Goal: Task Accomplishment & Management: Use online tool/utility

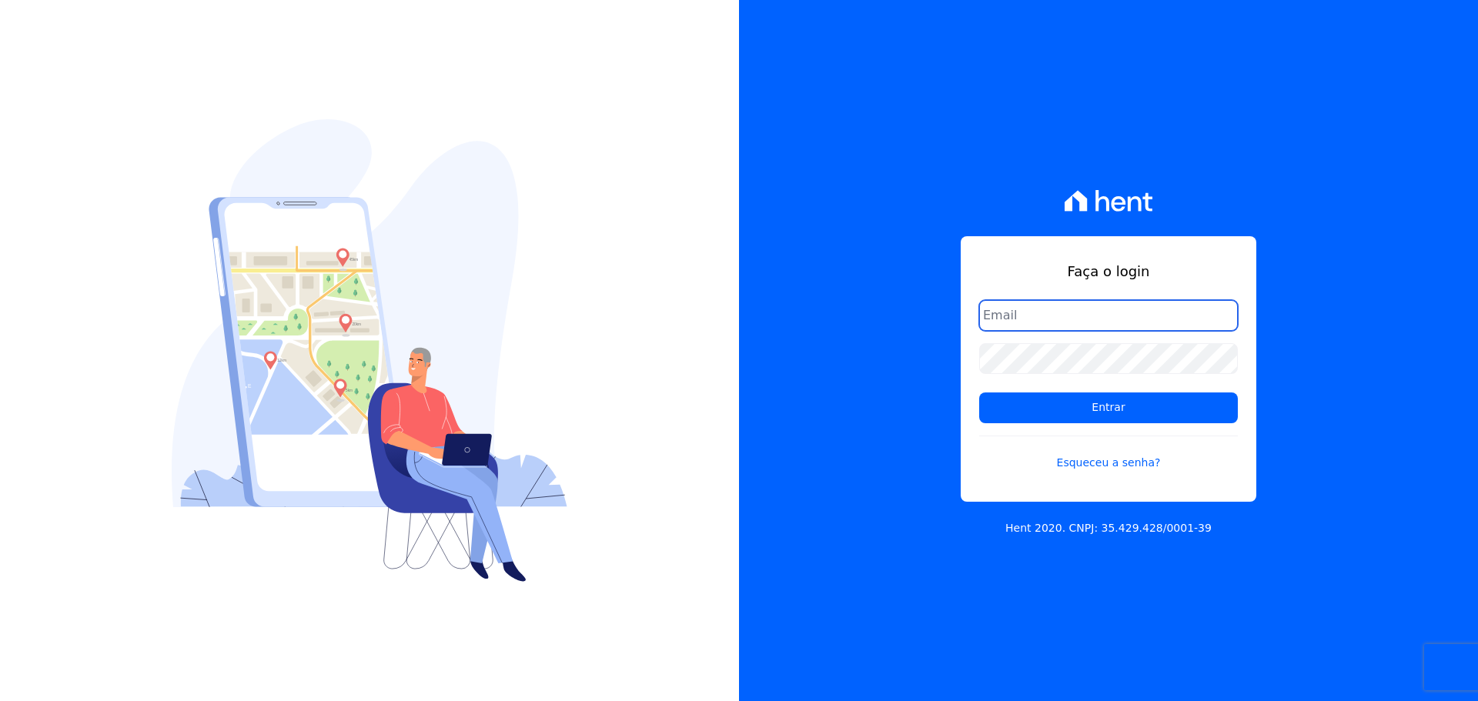
click at [1020, 311] on input "email" at bounding box center [1108, 315] width 259 height 31
type input "alexandre@trapisa.com.br"
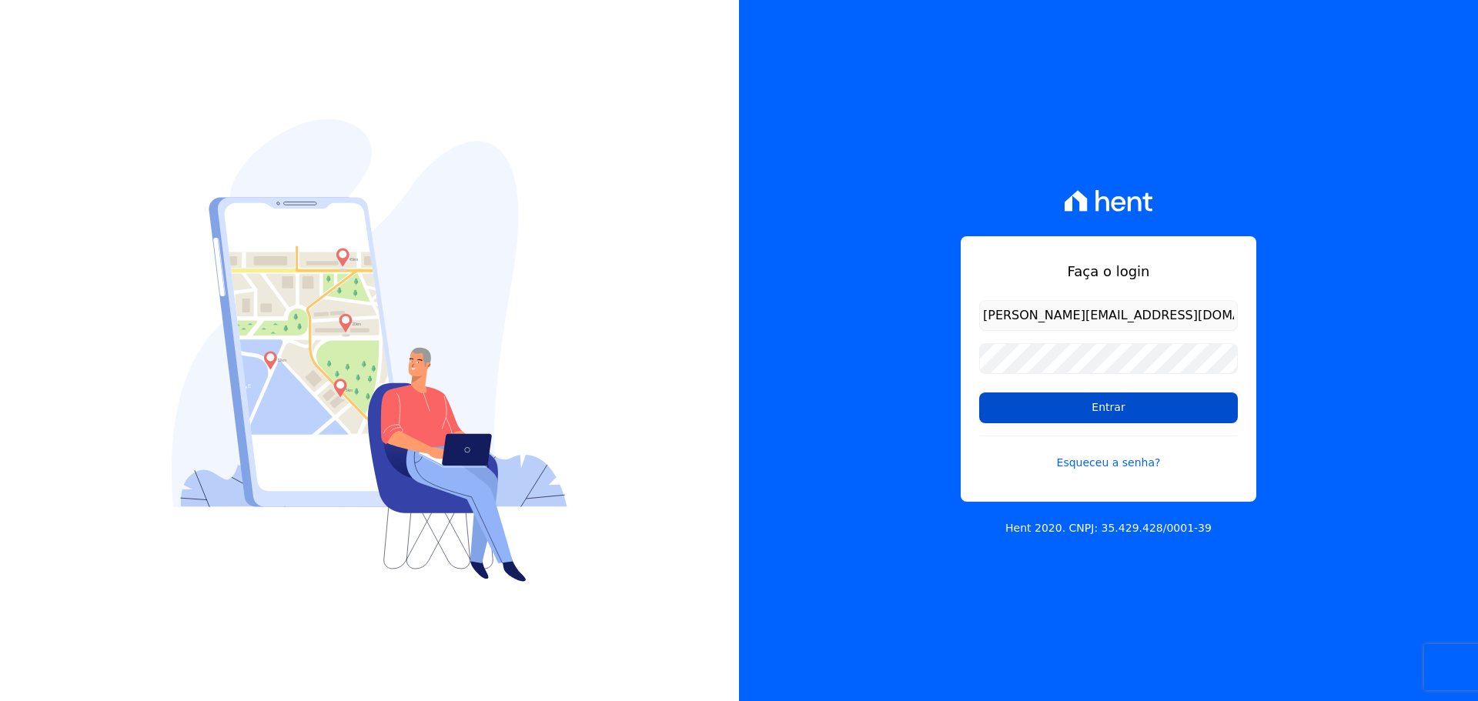
click at [1086, 409] on input "Entrar" at bounding box center [1108, 407] width 259 height 31
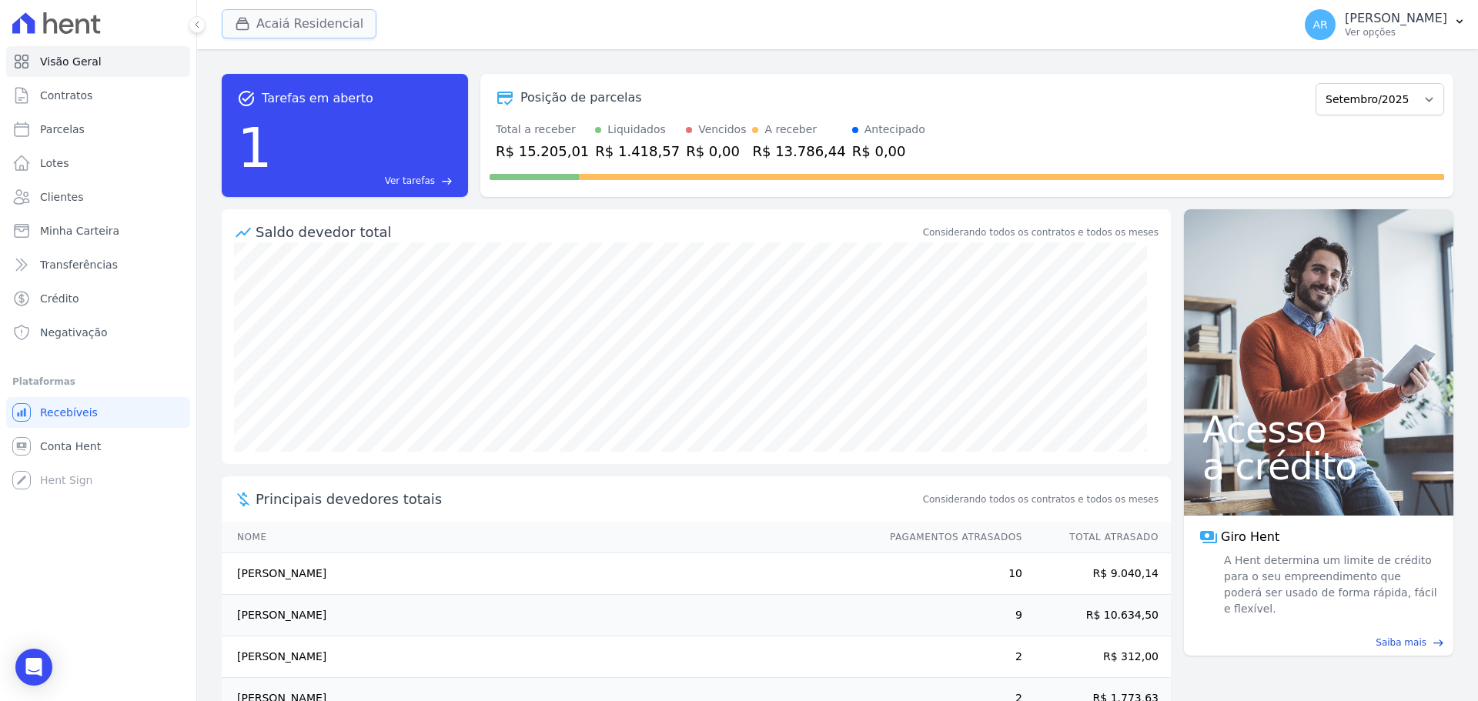
click at [327, 26] on button "Acaiá Residencial" at bounding box center [299, 23] width 155 height 29
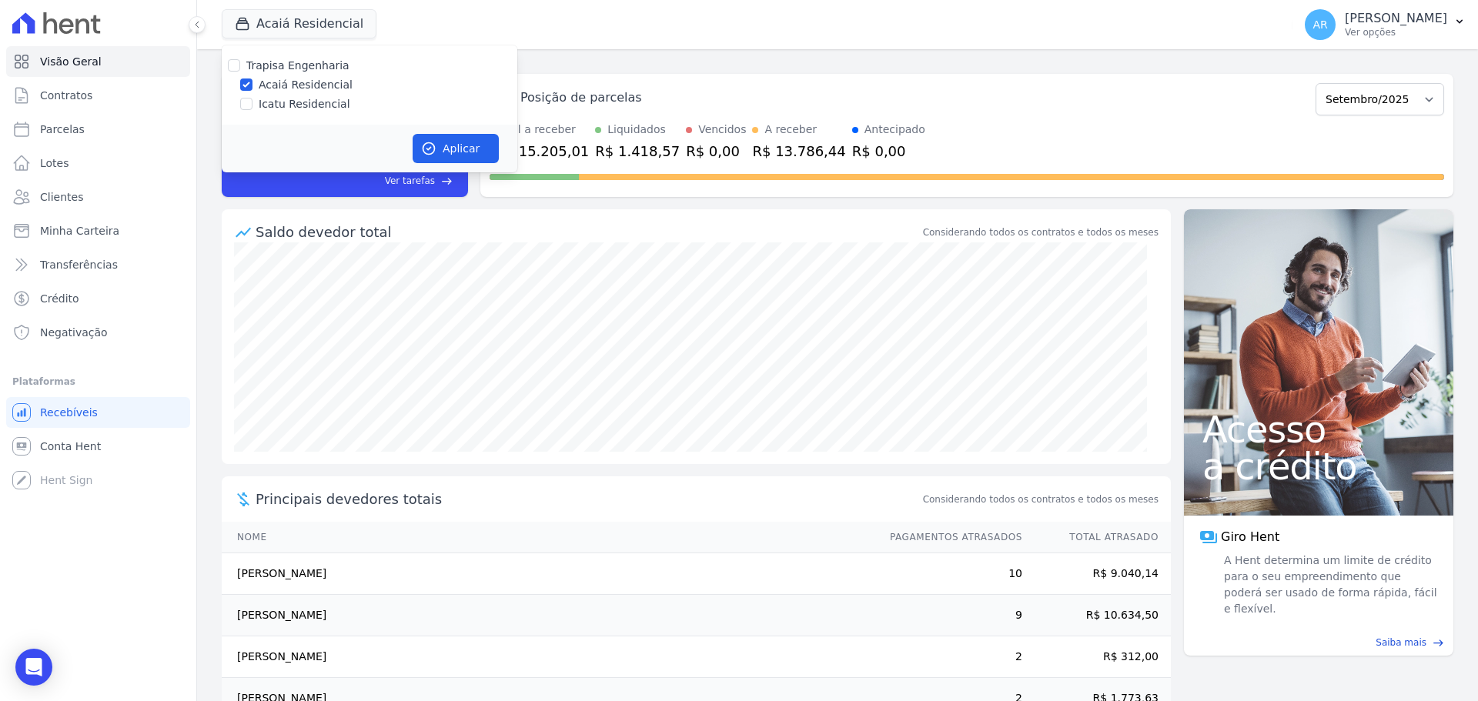
click at [299, 104] on label "Icatu Residencial" at bounding box center [305, 104] width 92 height 16
click at [252, 104] on input "Icatu Residencial" at bounding box center [246, 104] width 12 height 12
checkbox input "true"
click at [462, 144] on button "Aplicar" at bounding box center [455, 148] width 86 height 29
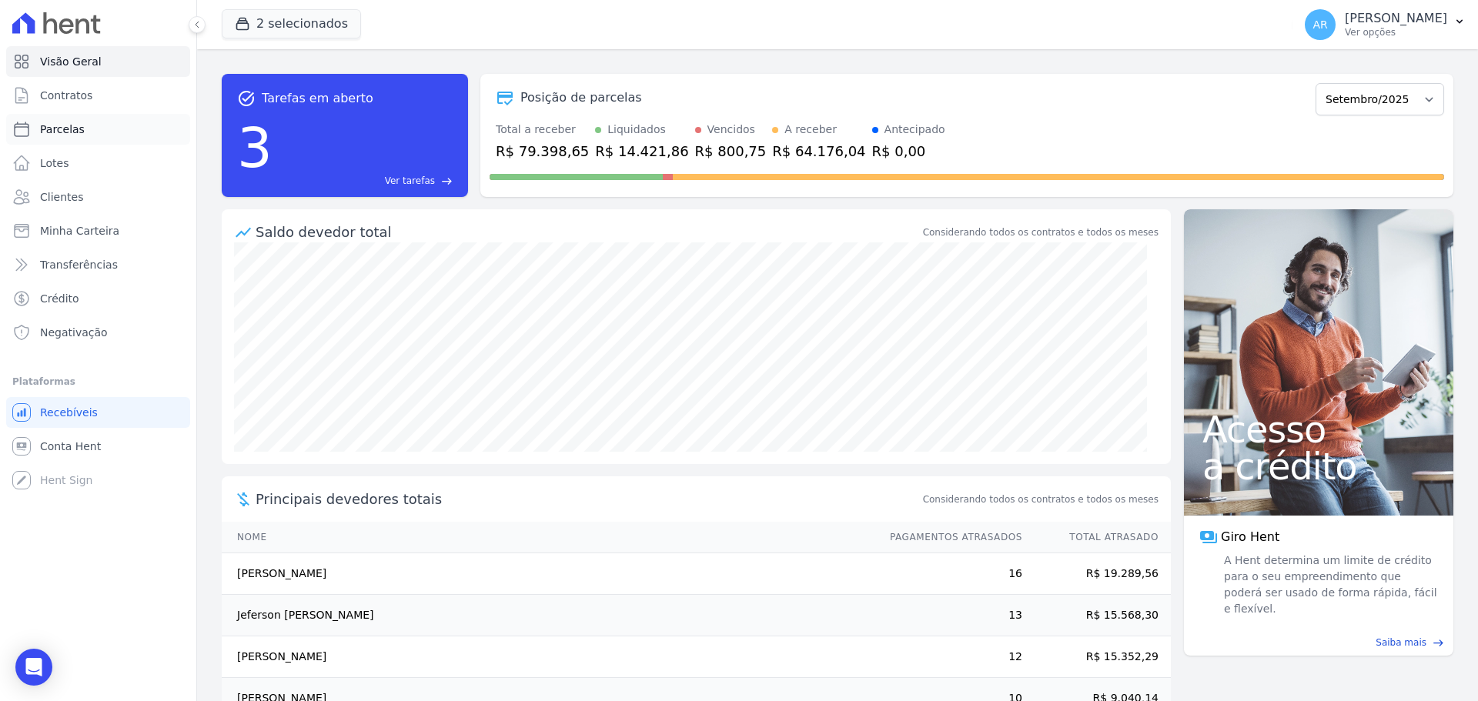
click at [63, 129] on span "Parcelas" at bounding box center [62, 129] width 45 height 15
select select
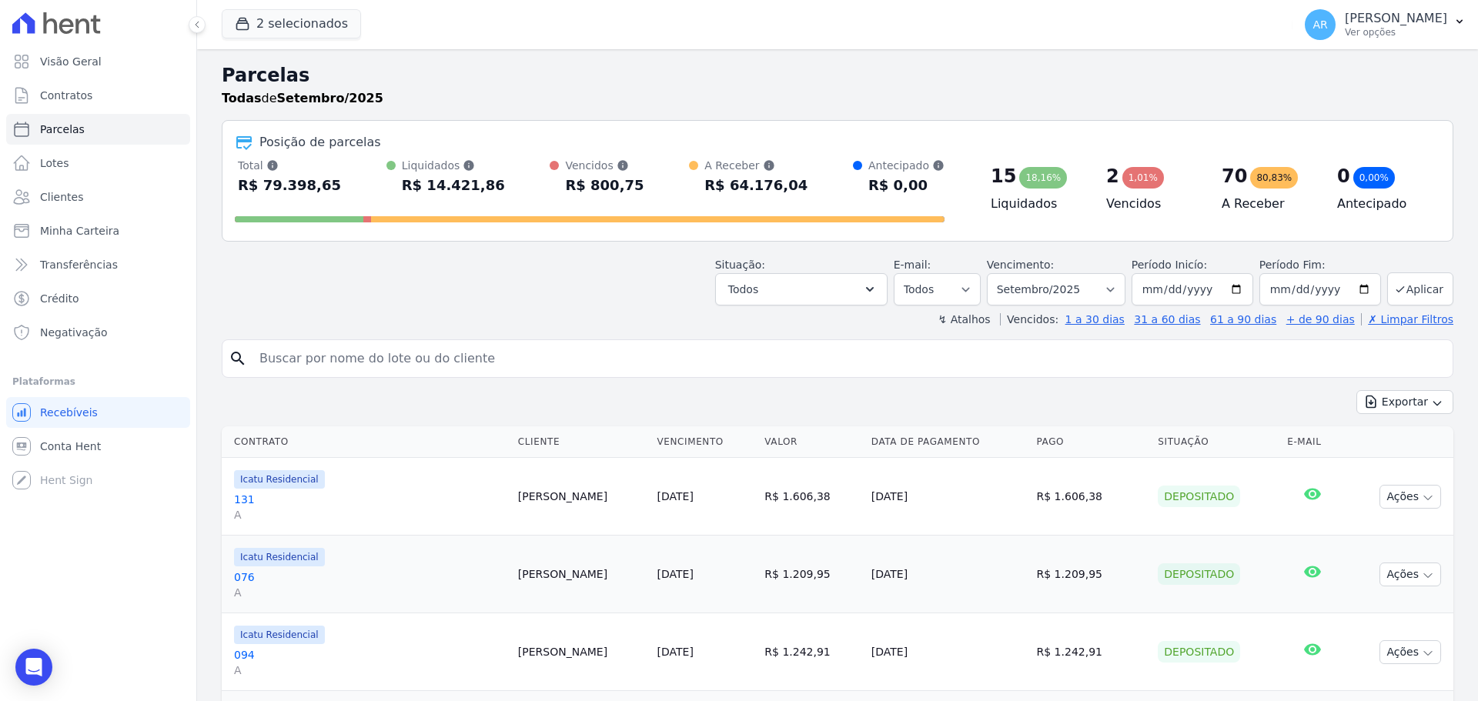
click at [344, 349] on input "search" at bounding box center [848, 358] width 1196 height 31
type input "alexandre silva"
select select
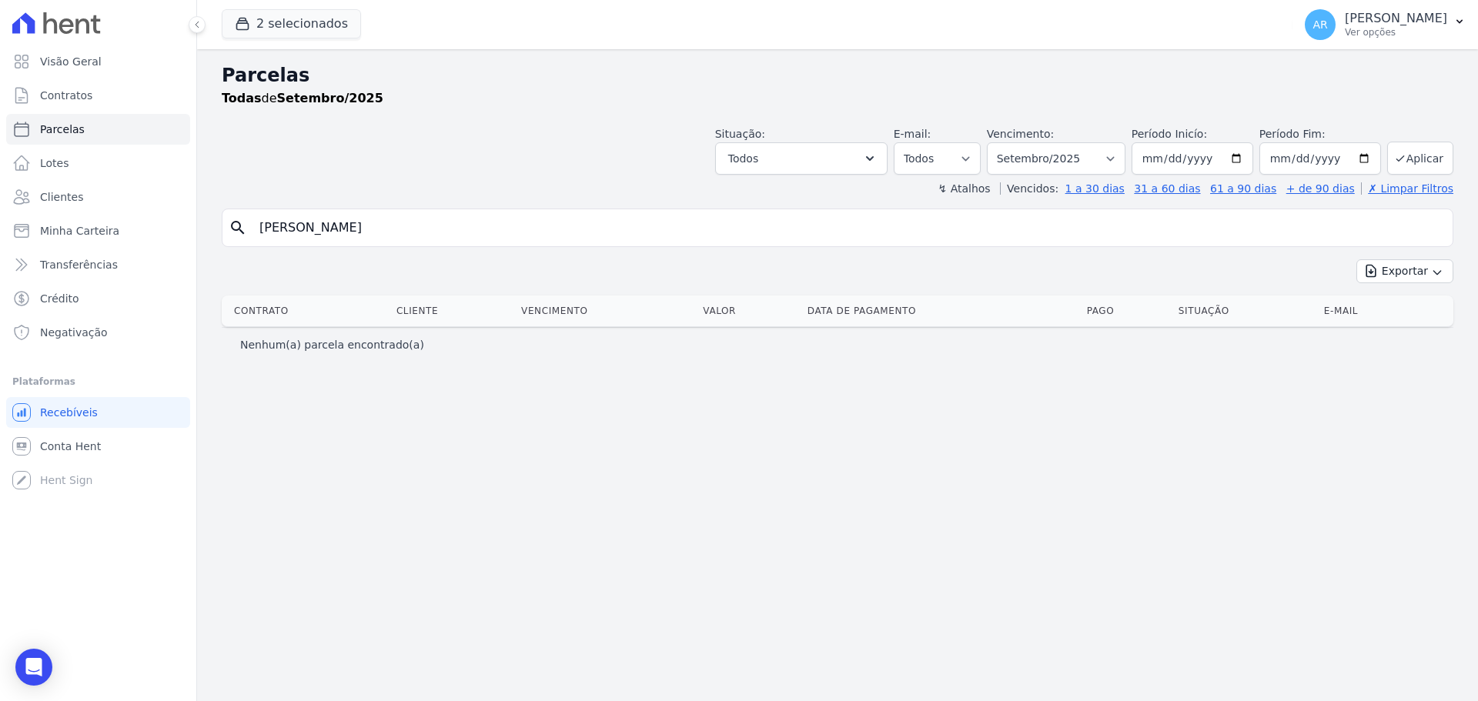
click at [322, 231] on input "alexandre silva" at bounding box center [848, 227] width 1196 height 31
type input "alexandre"
select select
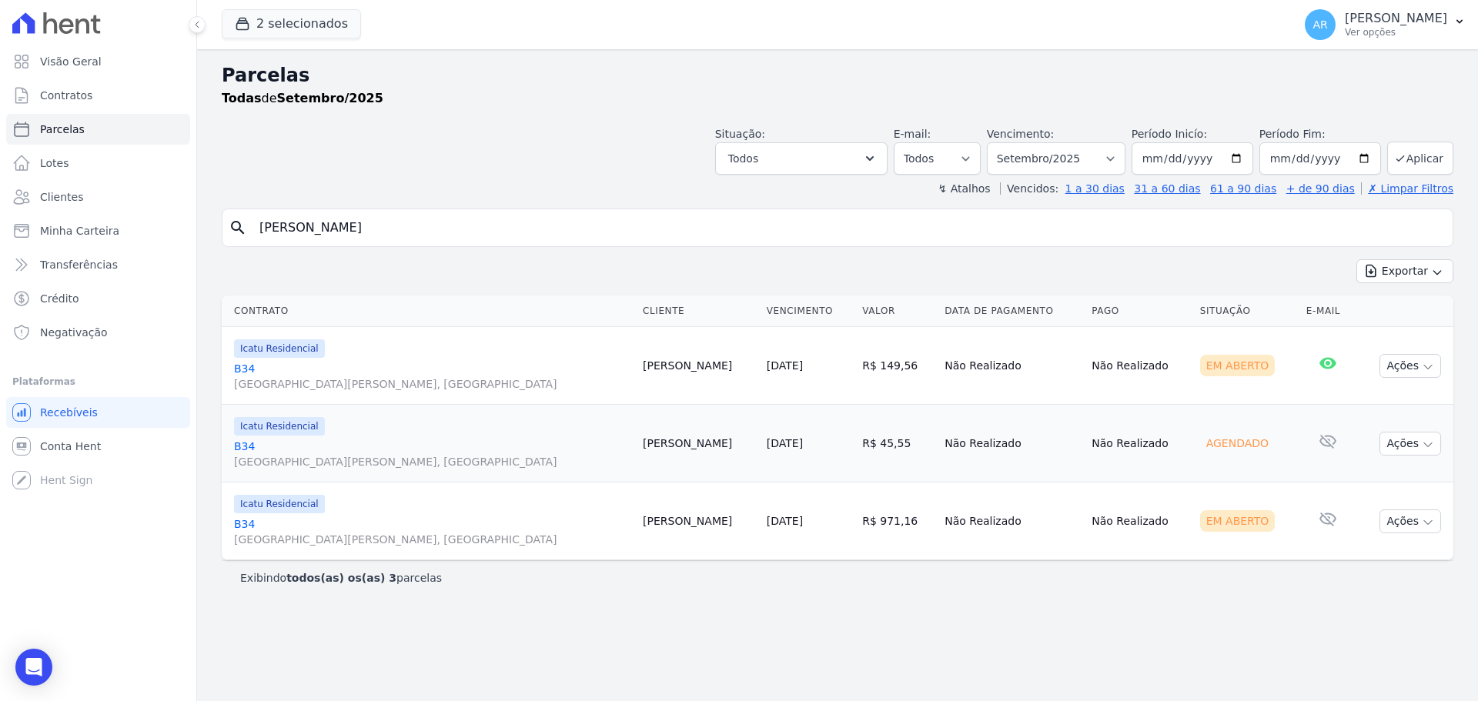
click at [342, 228] on input "alexandre" at bounding box center [848, 227] width 1196 height 31
type input "alexandre"
select select
drag, startPoint x: 342, startPoint y: 228, endPoint x: 199, endPoint y: 199, distance: 146.8
click at [199, 199] on div "Parcelas Todas de Setembro/2025 Situação: Agendado Em Aberto Pago Processando C…" at bounding box center [837, 375] width 1281 height 652
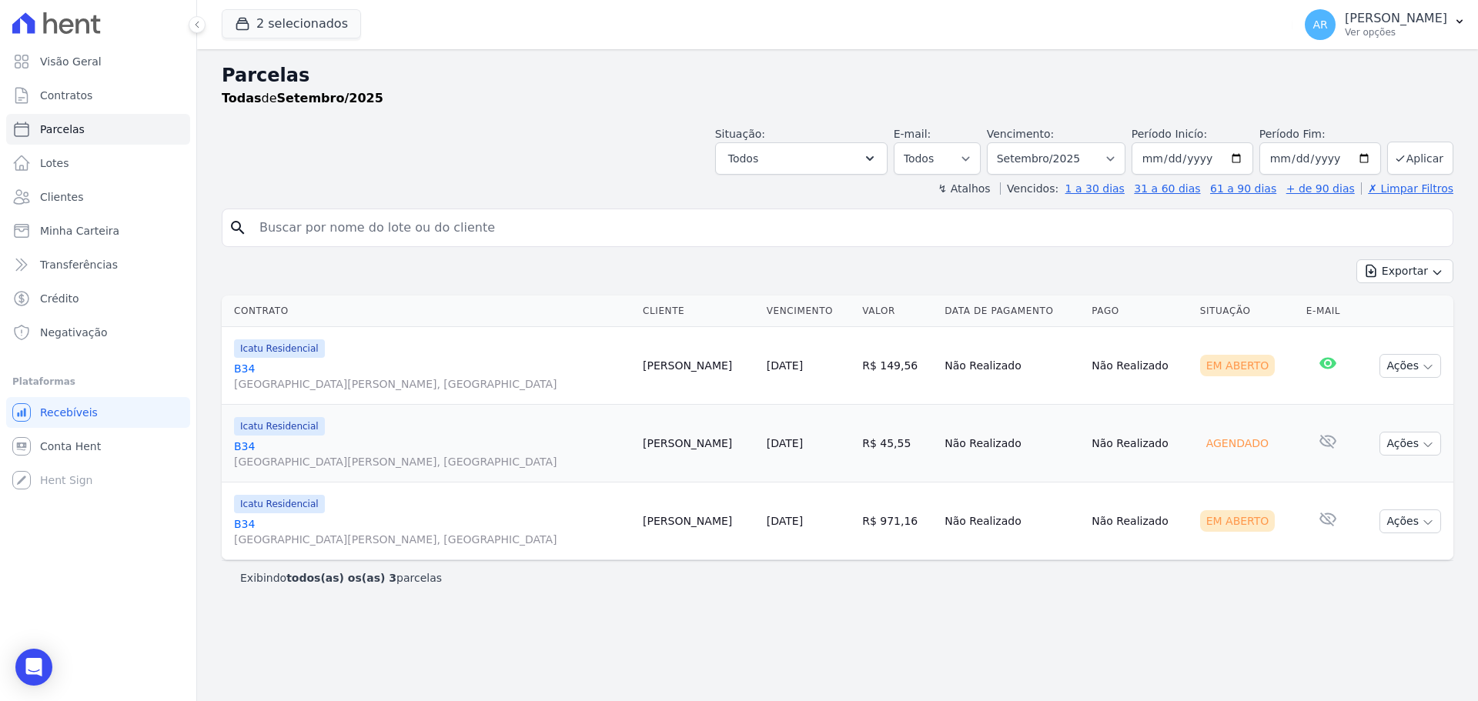
click at [426, 247] on div "search Exportar Exportar PDF Exportar CSV Contrato Cliente Vencimento Valor Dat…" at bounding box center [837, 402] width 1231 height 386
click at [430, 242] on input "search" at bounding box center [848, 227] width 1196 height 31
type input "anderson"
select select
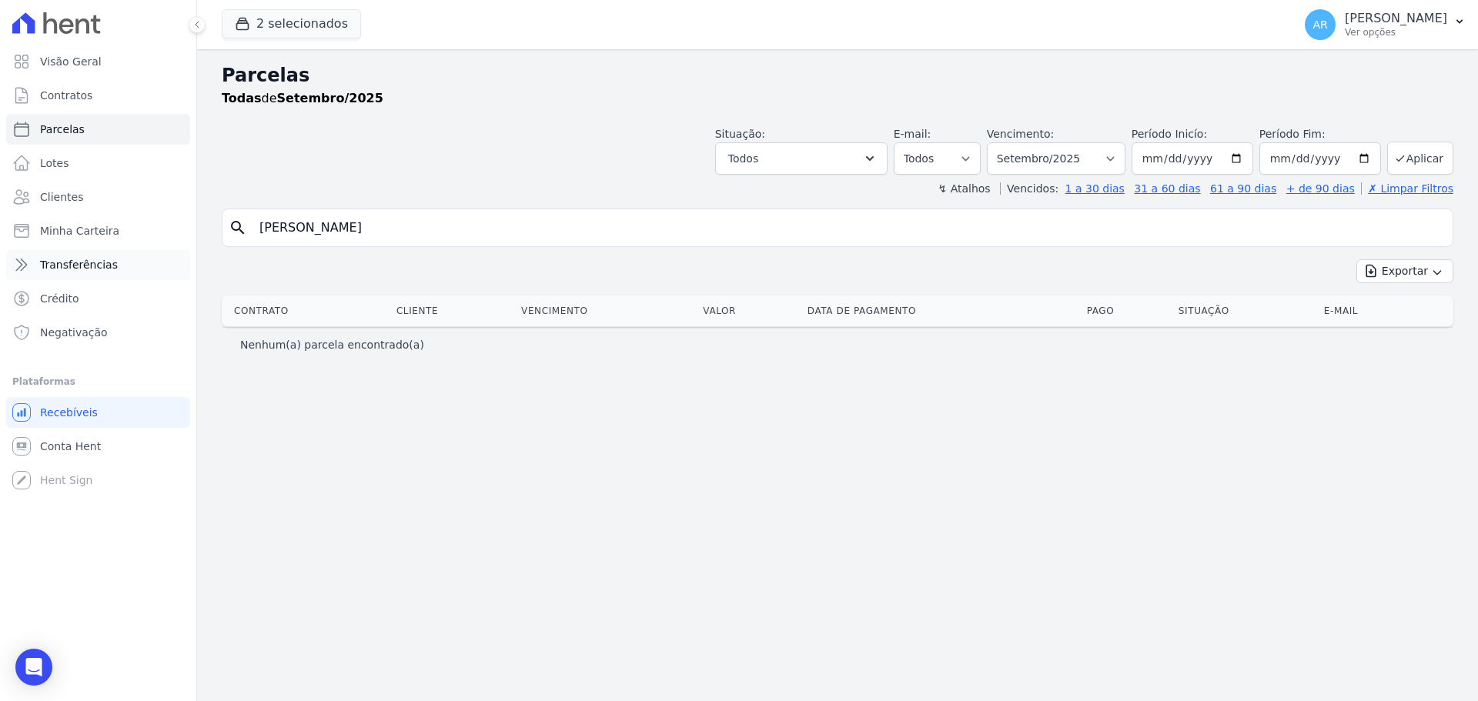
drag, startPoint x: 362, startPoint y: 240, endPoint x: 34, endPoint y: 259, distance: 329.2
click at [34, 259] on div "Visão Geral Contratos Parcelas Lotes Clientes Minha Carteira Transferências Cré…" at bounding box center [739, 350] width 1478 height 701
type input "andre"
select select
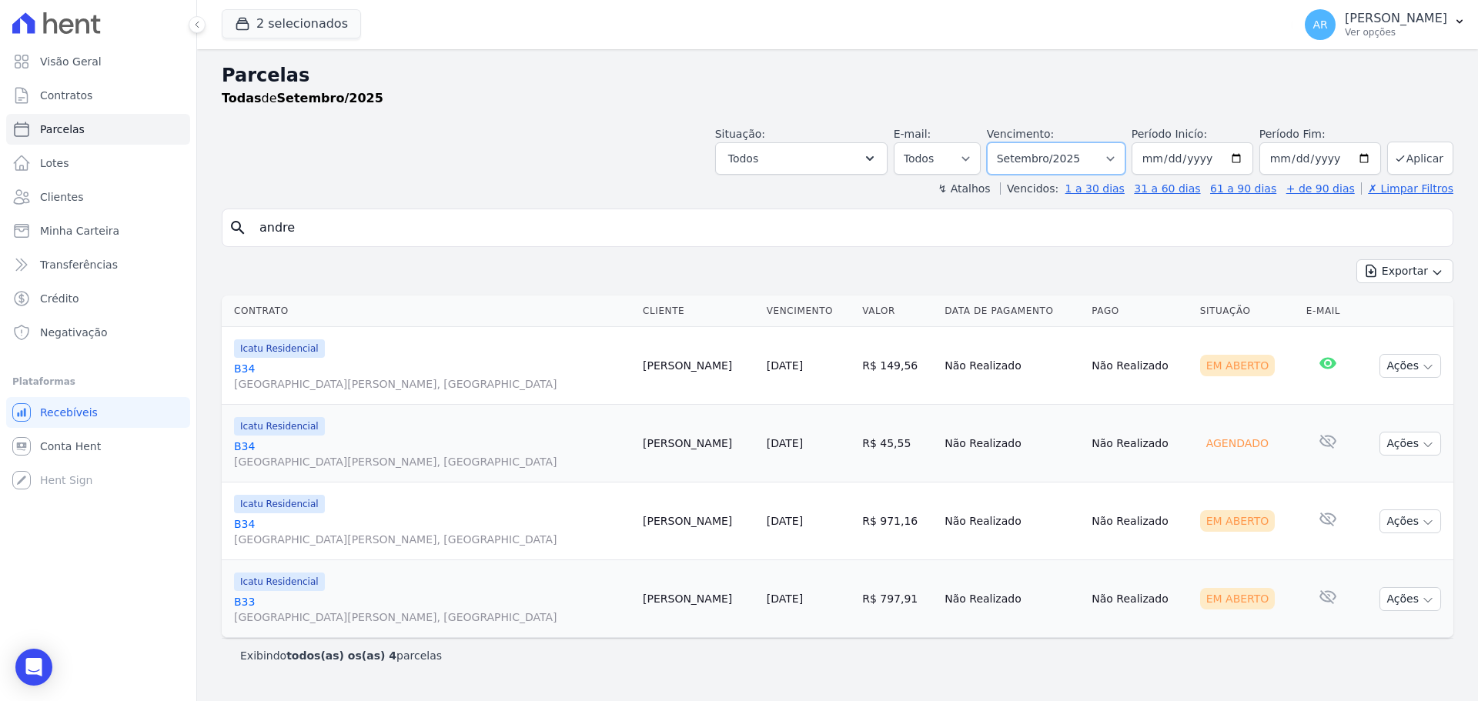
click at [1056, 160] on select "Filtrar por período ──────── Todos os meses Fevereiro/2024 Março/2024 Abril/202…" at bounding box center [1056, 158] width 139 height 32
select select "all"
click at [1008, 142] on select "Filtrar por período ──────── Todos os meses Fevereiro/2024 Março/2024 Abril/202…" at bounding box center [1056, 158] width 139 height 32
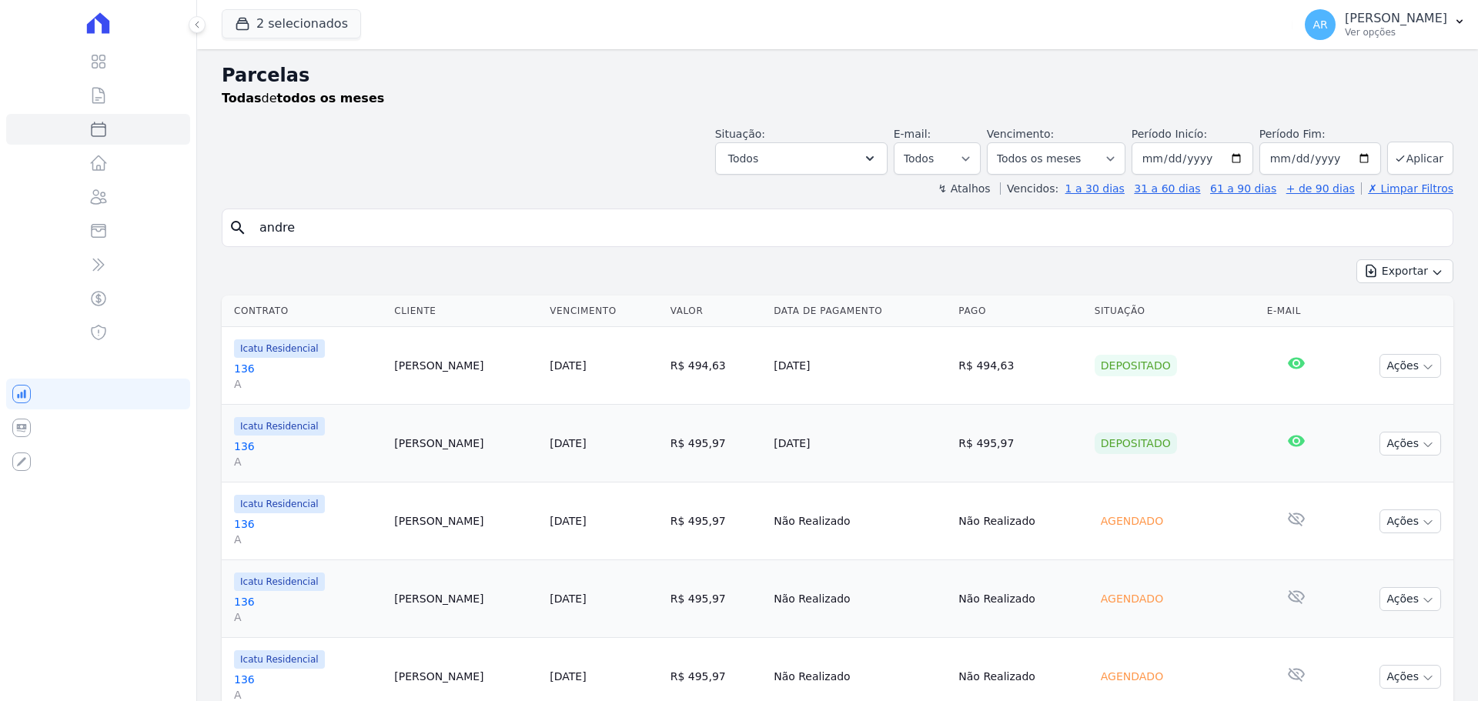
select select
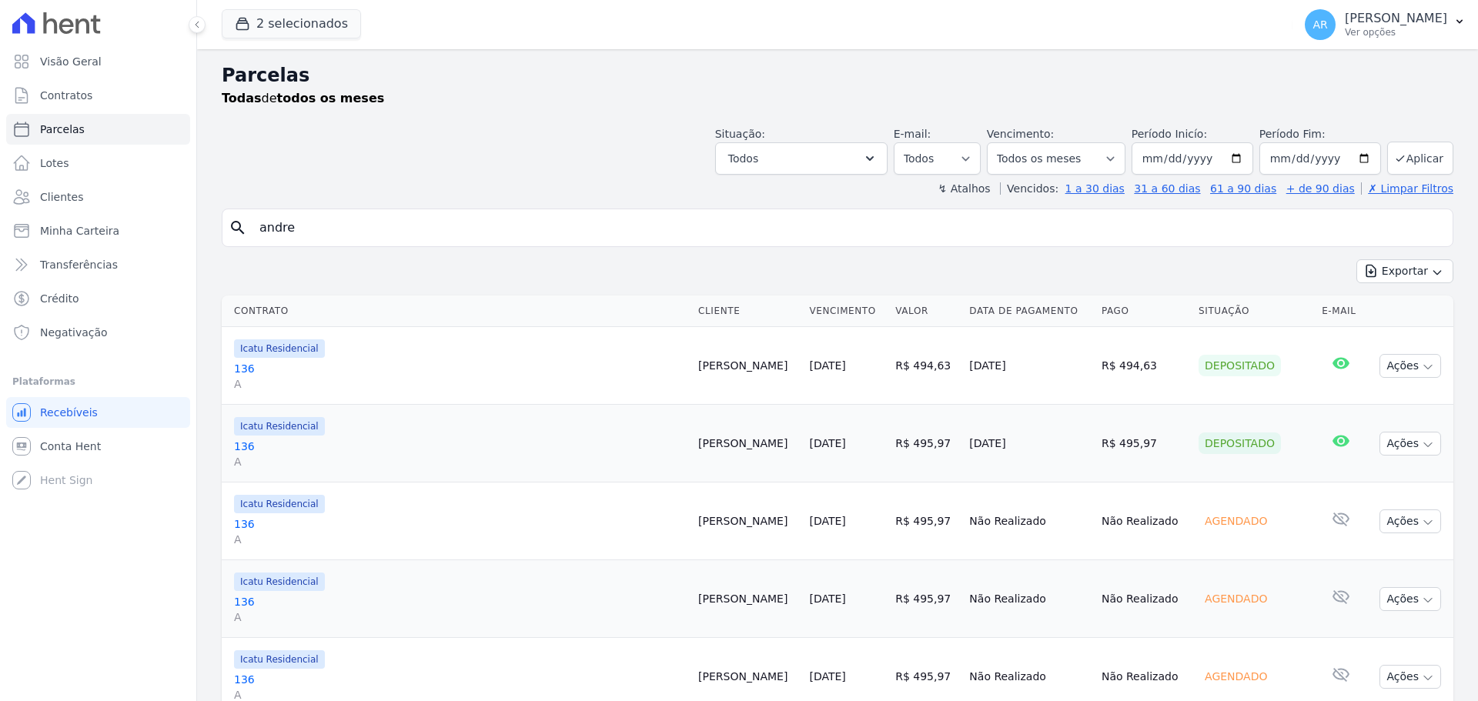
click at [312, 240] on input "andre" at bounding box center [848, 227] width 1196 height 31
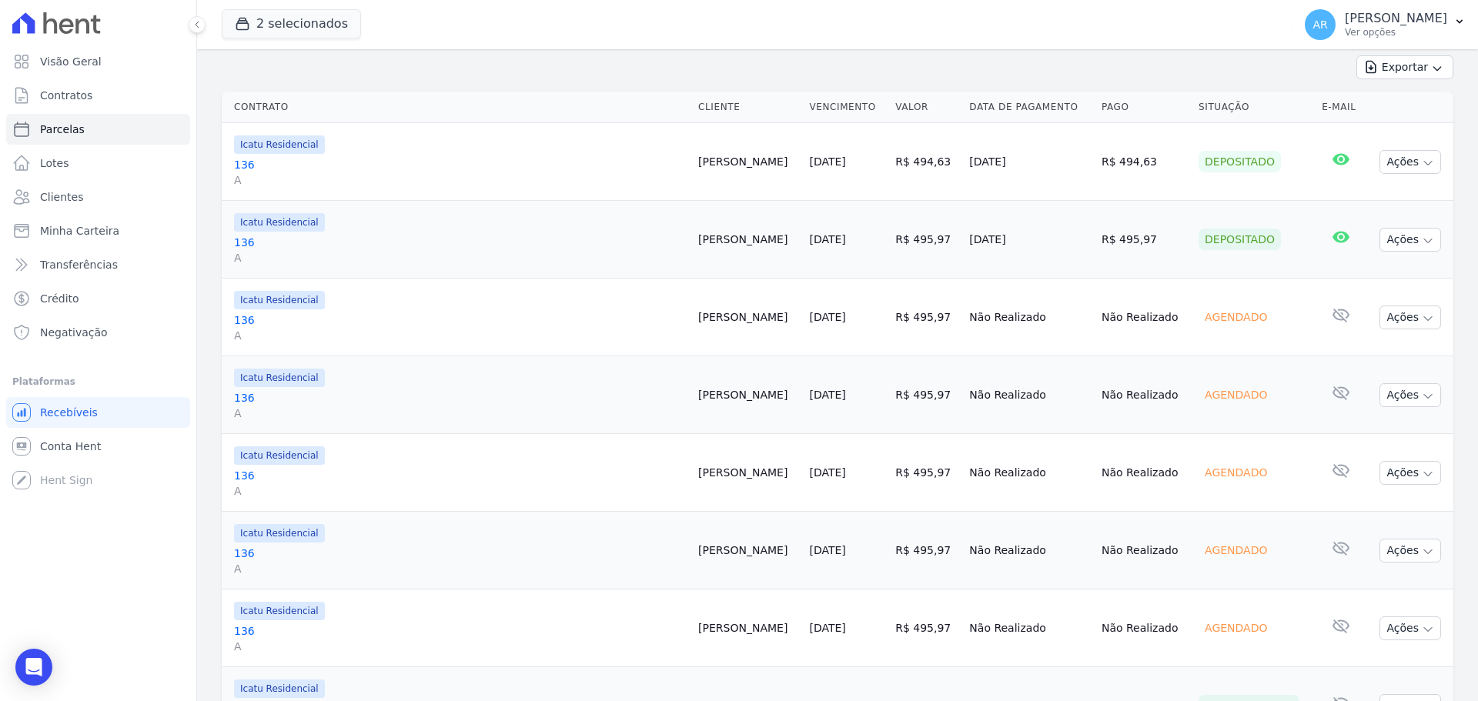
scroll to position [231, 0]
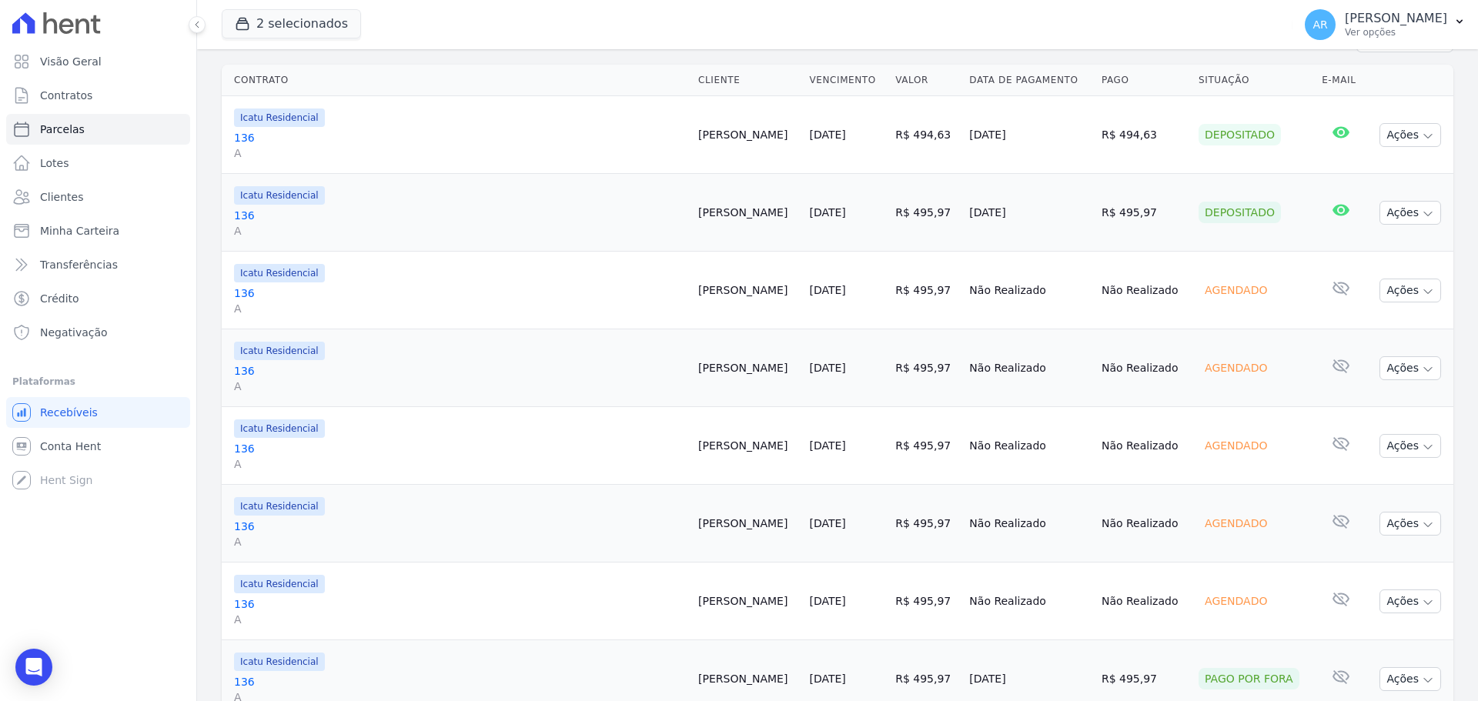
select select
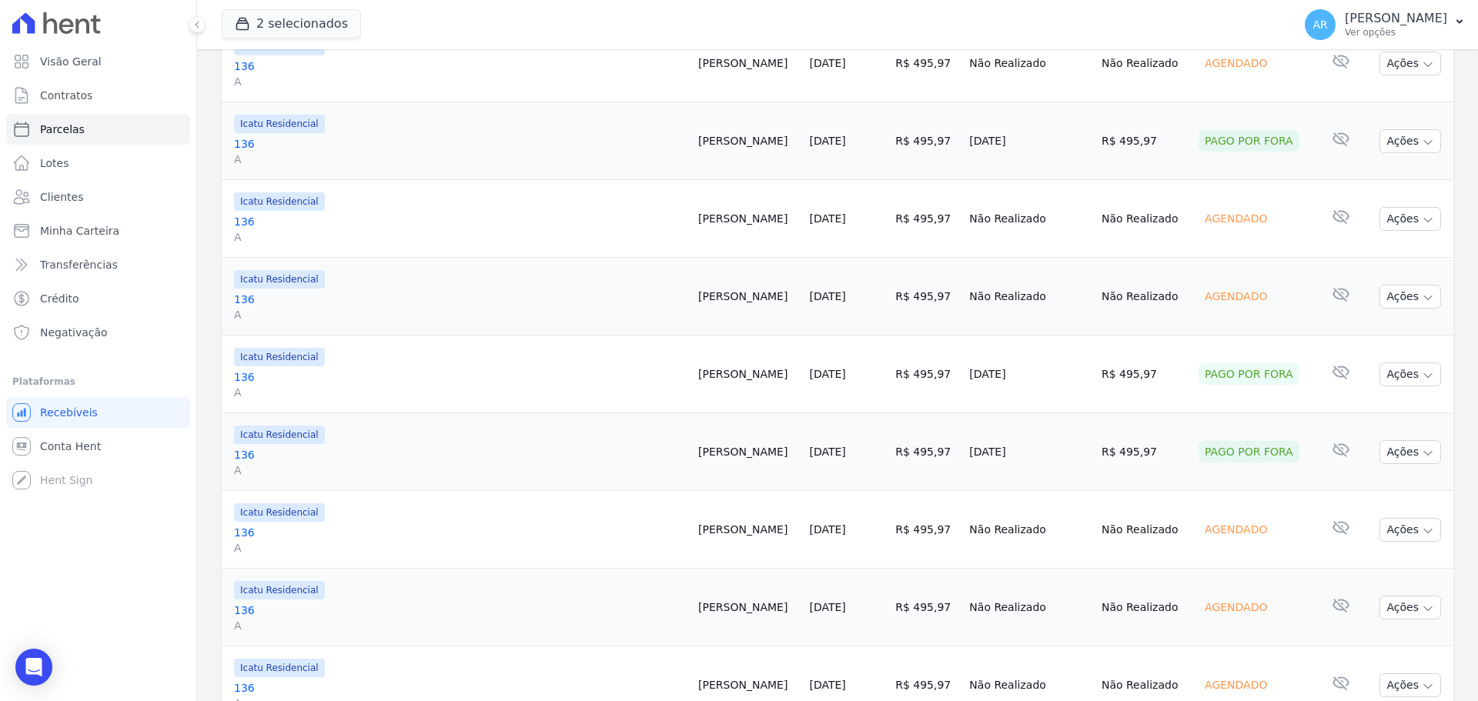
scroll to position [923, 0]
